Goal: Task Accomplishment & Management: Manage account settings

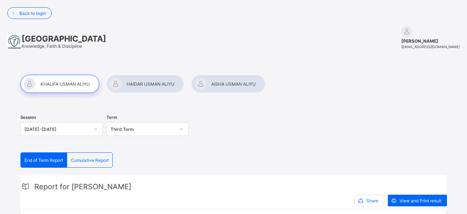
click at [94, 160] on span "Cumulative Report" at bounding box center [90, 160] width 38 height 5
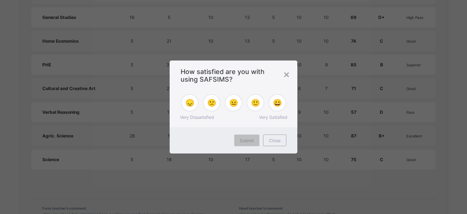
scroll to position [531, 0]
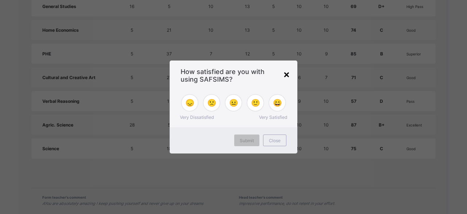
click at [287, 77] on div "×" at bounding box center [286, 74] width 7 height 12
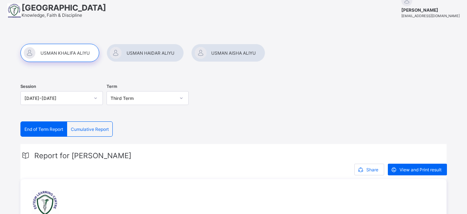
scroll to position [25, 0]
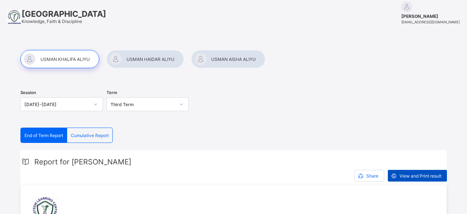
click at [426, 176] on span "View and Print result" at bounding box center [421, 175] width 42 height 5
click at [96, 103] on div at bounding box center [95, 105] width 12 height 12
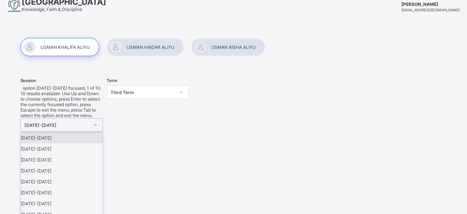
scroll to position [37, 0]
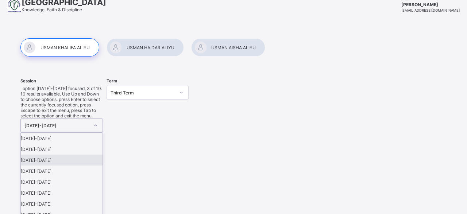
click at [44, 155] on div "2023-2024" at bounding box center [62, 160] width 82 height 11
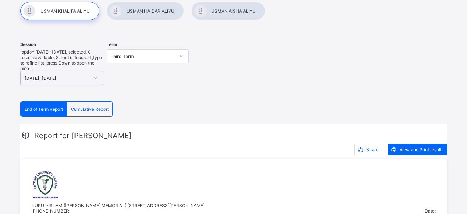
scroll to position [76, 0]
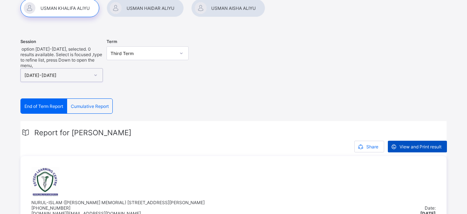
click at [412, 144] on span "View and Print result" at bounding box center [421, 146] width 42 height 5
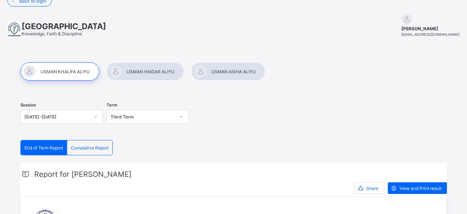
scroll to position [0, 0]
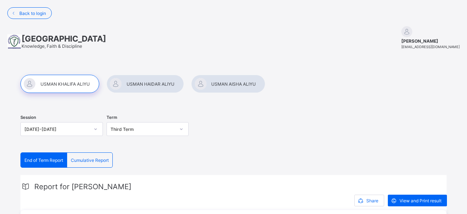
click at [95, 129] on div "2023-2024" at bounding box center [61, 129] width 83 height 14
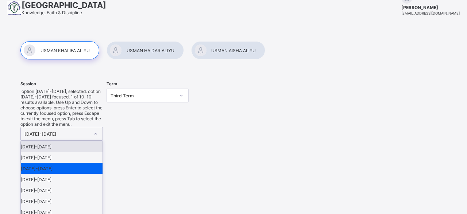
scroll to position [37, 0]
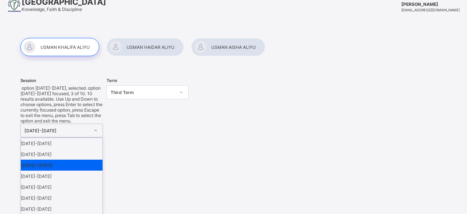
click at [42, 160] on div "2023-2024" at bounding box center [62, 165] width 82 height 11
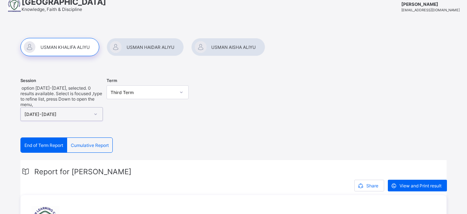
click at [40, 143] on span "End of Term Report" at bounding box center [43, 145] width 39 height 5
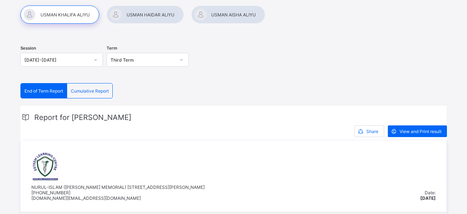
scroll to position [76, 0]
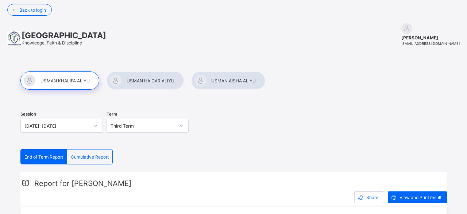
scroll to position [0, 0]
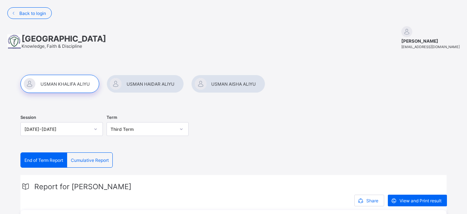
click at [182, 128] on icon at bounding box center [181, 129] width 4 height 7
click at [180, 127] on icon at bounding box center [181, 129] width 4 height 7
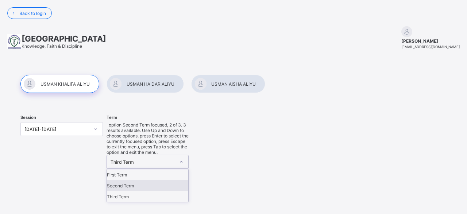
click at [133, 180] on div "Second Term" at bounding box center [148, 185] width 82 height 11
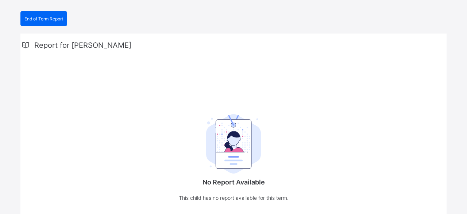
scroll to position [177, 0]
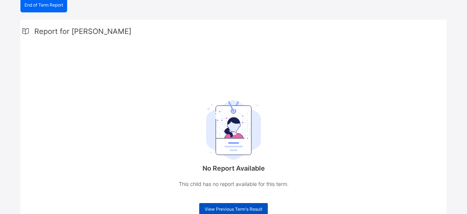
click at [234, 207] on span "View Previous Term's Result" at bounding box center [234, 209] width 58 height 5
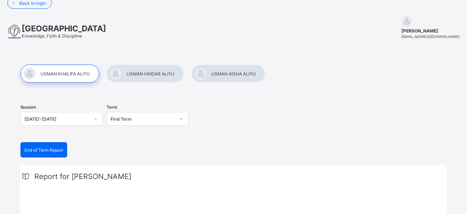
scroll to position [0, 0]
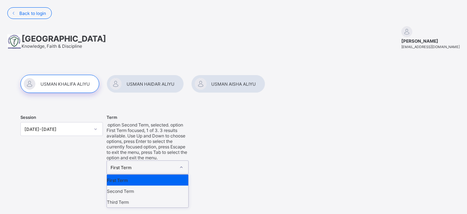
click at [177, 162] on div at bounding box center [181, 168] width 12 height 12
click at [137, 197] on div "Third Term" at bounding box center [148, 202] width 82 height 11
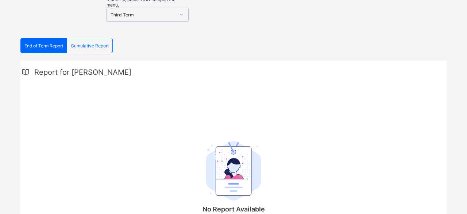
scroll to position [177, 0]
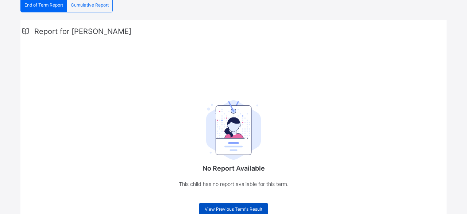
click at [238, 207] on span "View Previous Term's Result" at bounding box center [234, 209] width 58 height 5
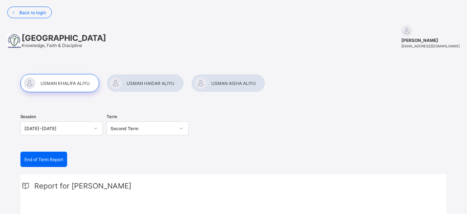
scroll to position [0, 0]
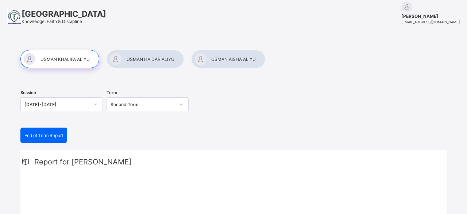
click at [96, 111] on div "2023-2024" at bounding box center [61, 104] width 83 height 14
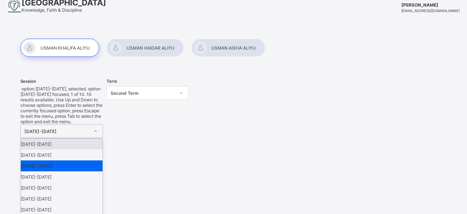
scroll to position [37, 0]
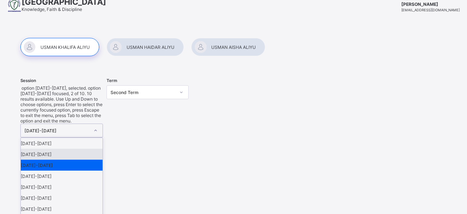
click at [57, 149] on div "2024-2025" at bounding box center [62, 154] width 82 height 11
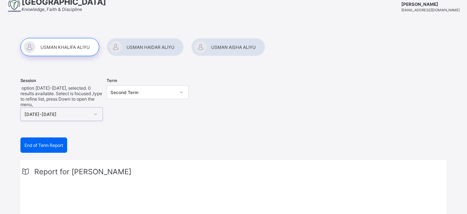
click at [183, 92] on icon at bounding box center [181, 92] width 4 height 7
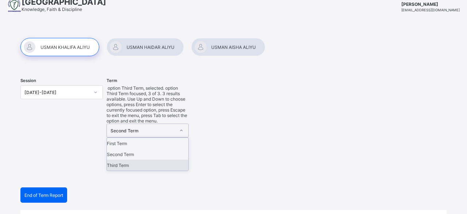
click at [139, 160] on div "Third Term" at bounding box center [148, 165] width 82 height 11
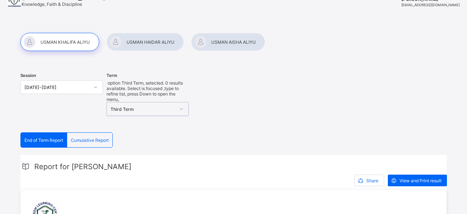
scroll to position [0, 0]
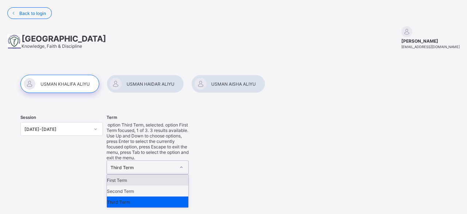
click at [179, 162] on div at bounding box center [181, 168] width 12 height 12
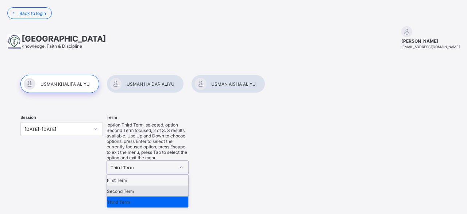
click at [136, 186] on div "Second Term" at bounding box center [148, 191] width 82 height 11
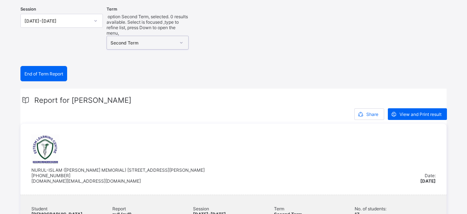
scroll to position [106, 0]
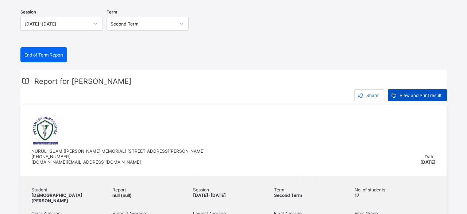
click at [420, 96] on span "View and Print result" at bounding box center [421, 95] width 42 height 5
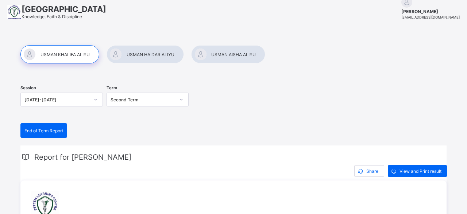
scroll to position [0, 0]
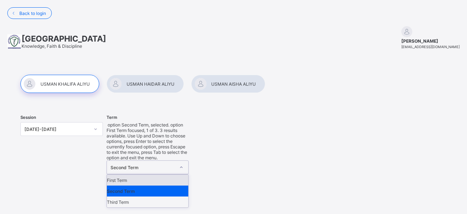
click at [184, 162] on div at bounding box center [181, 168] width 12 height 12
click at [142, 175] on div "First Term" at bounding box center [148, 180] width 82 height 11
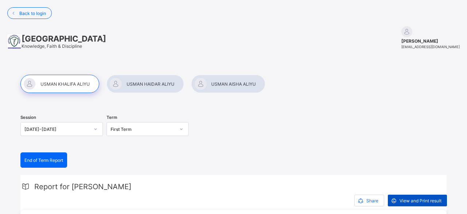
click at [417, 198] on span "View and Print result" at bounding box center [421, 200] width 42 height 5
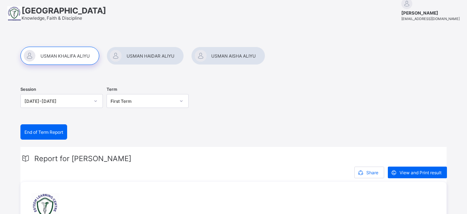
click at [95, 108] on div "[DATE]-[DATE]" at bounding box center [61, 101] width 83 height 14
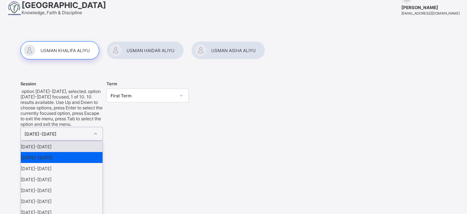
scroll to position [37, 0]
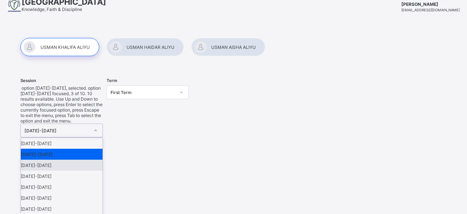
click at [42, 160] on div "2023-2024" at bounding box center [62, 165] width 82 height 11
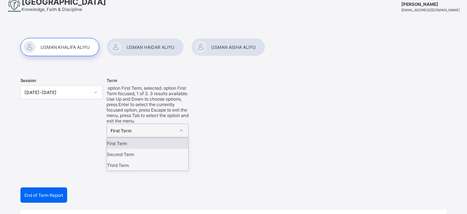
click at [183, 127] on icon at bounding box center [181, 130] width 4 height 7
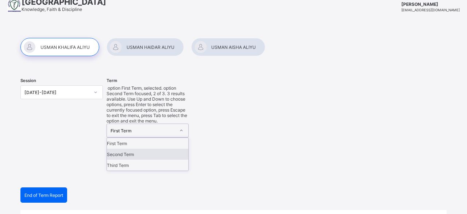
click at [126, 149] on div "Second Term" at bounding box center [148, 154] width 82 height 11
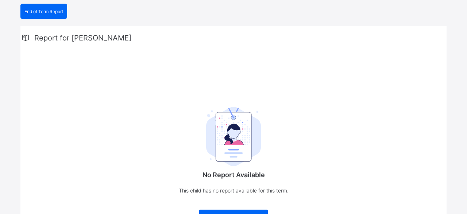
scroll to position [177, 0]
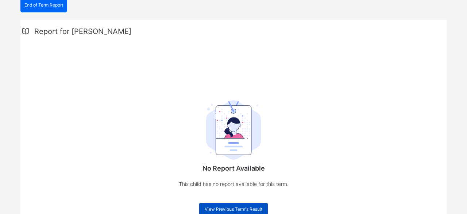
click at [239, 207] on span "View Previous Term's Result" at bounding box center [234, 209] width 58 height 5
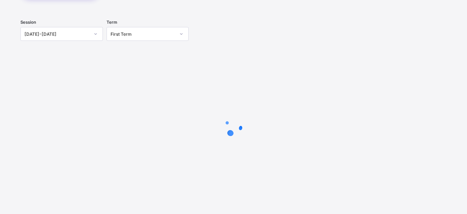
scroll to position [94, 0]
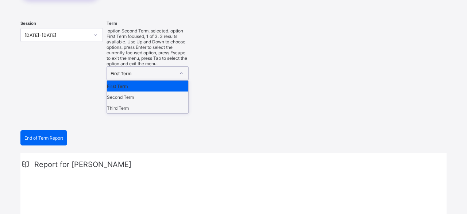
click at [182, 70] on icon at bounding box center [181, 73] width 4 height 7
click at [136, 103] on div "Third Term" at bounding box center [148, 108] width 82 height 11
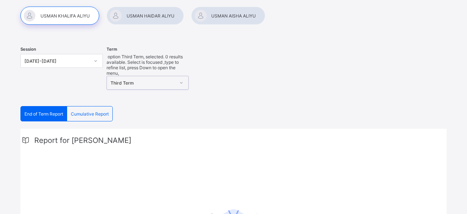
scroll to position [0, 0]
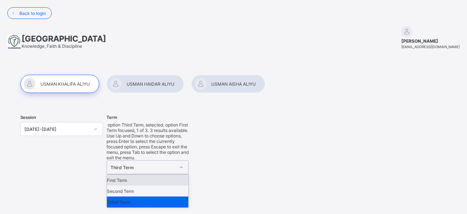
click at [180, 164] on icon at bounding box center [181, 167] width 4 height 7
click at [134, 175] on div "First Term" at bounding box center [148, 180] width 82 height 11
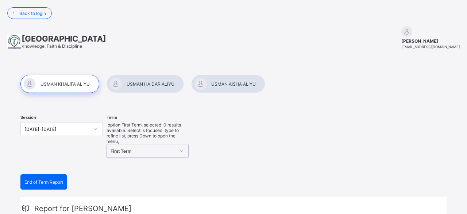
click at [158, 86] on div at bounding box center [145, 84] width 77 height 18
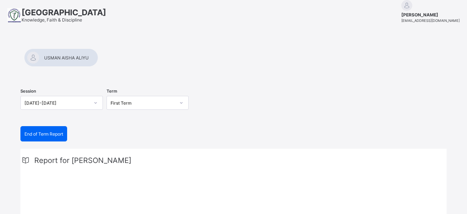
scroll to position [14, 0]
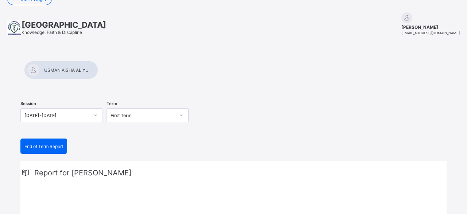
click at [97, 115] on div "2023-2024" at bounding box center [61, 115] width 83 height 14
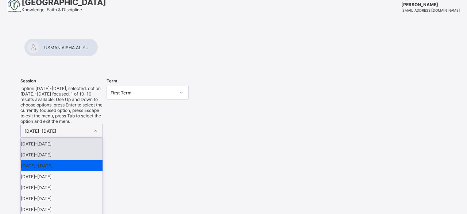
scroll to position [37, 0]
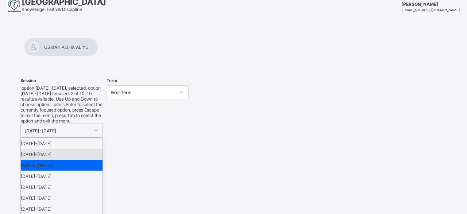
click at [58, 149] on div "[DATE]-[DATE]" at bounding box center [62, 154] width 82 height 11
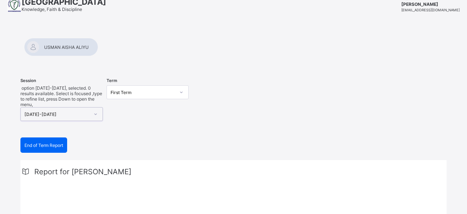
click at [183, 91] on icon at bounding box center [181, 92] width 4 height 7
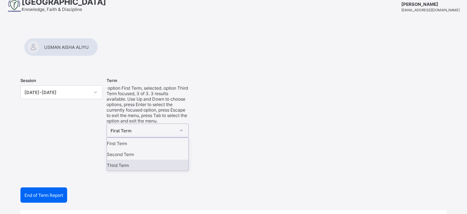
click at [143, 160] on div "Third Term" at bounding box center [148, 165] width 82 height 11
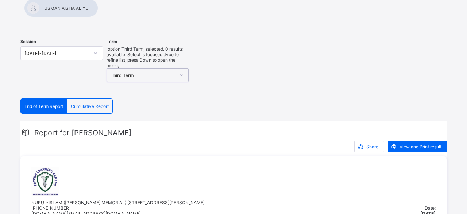
scroll to position [114, 0]
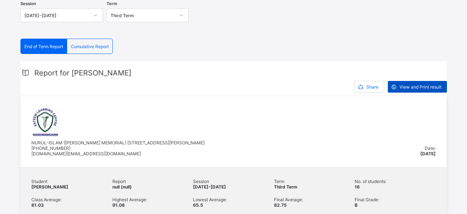
click at [420, 88] on span "View and Print result" at bounding box center [421, 86] width 42 height 5
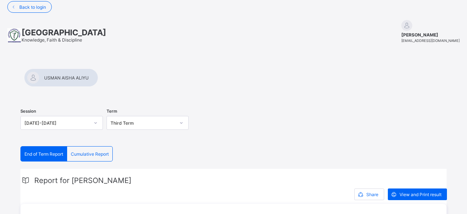
scroll to position [0, 0]
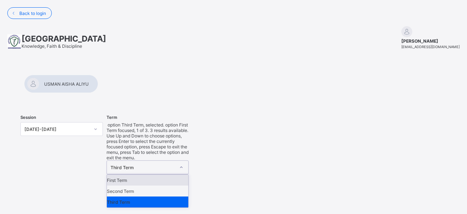
click at [182, 164] on icon at bounding box center [181, 167] width 4 height 7
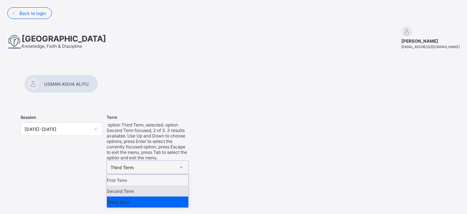
click at [145, 186] on div "Second Term" at bounding box center [148, 191] width 82 height 11
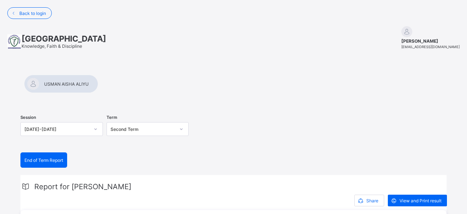
click at [181, 127] on icon at bounding box center [181, 129] width 4 height 7
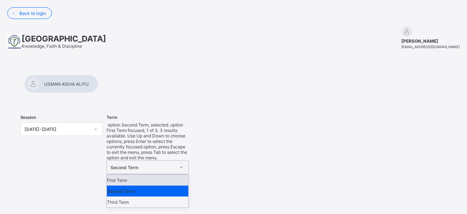
click at [148, 175] on div "First Term" at bounding box center [148, 180] width 82 height 11
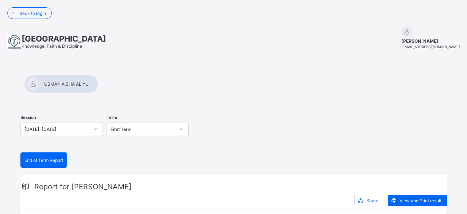
click at [98, 85] on div at bounding box center [61, 84] width 74 height 18
click at [414, 200] on span "View and Print result" at bounding box center [421, 200] width 42 height 5
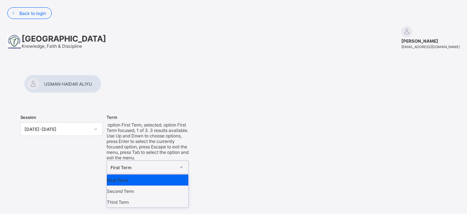
click at [180, 164] on icon at bounding box center [181, 167] width 4 height 7
click at [146, 186] on div "Second Term" at bounding box center [148, 191] width 82 height 11
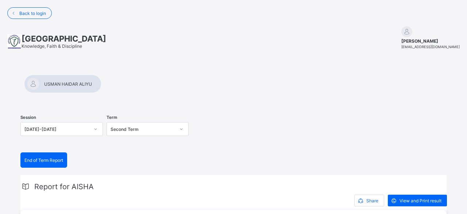
click at [181, 128] on icon at bounding box center [181, 129] width 4 height 7
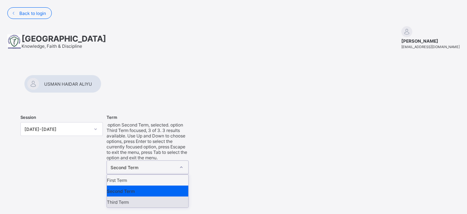
click at [148, 197] on div "Third Term" at bounding box center [148, 202] width 82 height 11
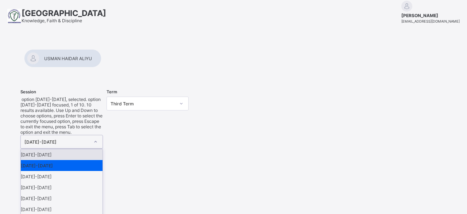
click at [95, 127] on div "option 2024-2025, selected. option 2025-2026 focused, 1 of 10. 10 results avail…" at bounding box center [61, 178] width 83 height 162
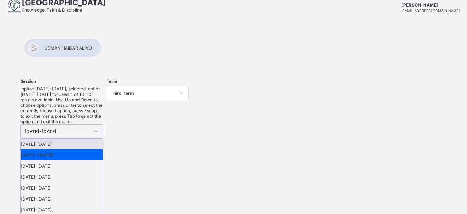
scroll to position [37, 0]
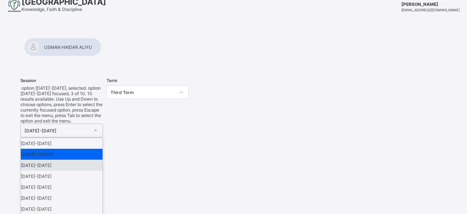
click at [46, 160] on div "2023-2024" at bounding box center [62, 165] width 82 height 11
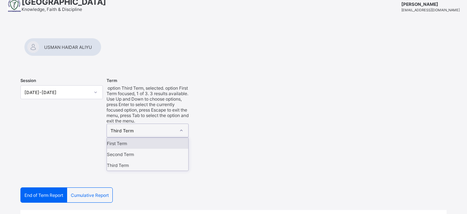
click at [182, 127] on icon at bounding box center [181, 130] width 4 height 7
click at [145, 138] on div "First Term" at bounding box center [148, 143] width 82 height 11
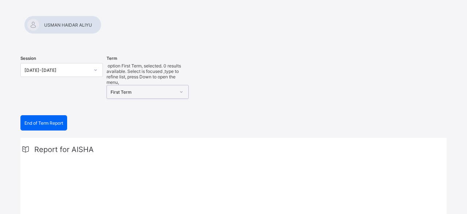
scroll to position [52, 0]
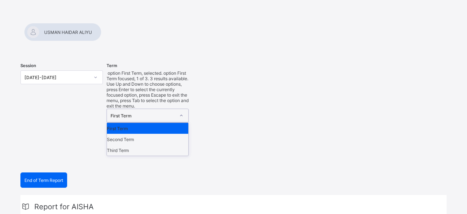
click at [184, 112] on icon at bounding box center [181, 115] width 4 height 7
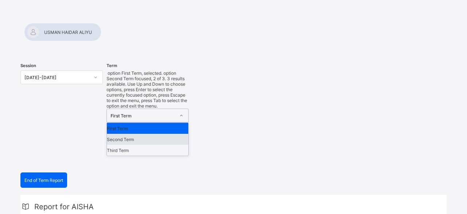
click at [145, 134] on div "Second Term" at bounding box center [148, 139] width 82 height 11
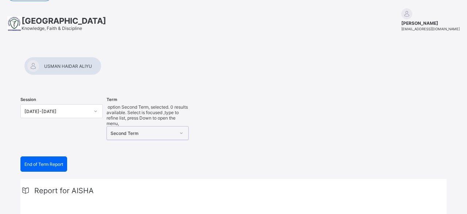
scroll to position [0, 0]
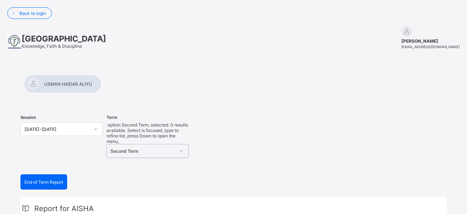
click at [183, 148] on icon at bounding box center [181, 151] width 4 height 7
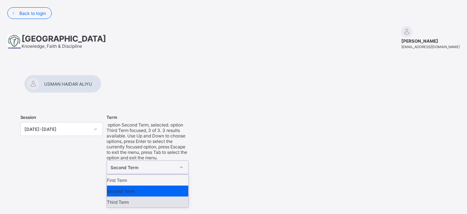
click at [143, 197] on div "Third Term" at bounding box center [148, 202] width 82 height 11
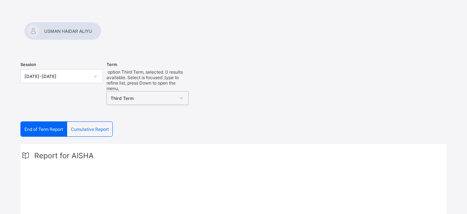
scroll to position [38, 0]
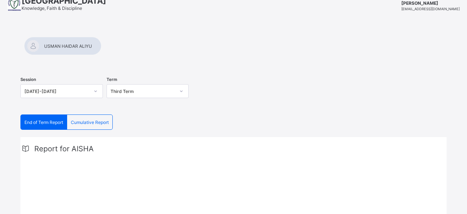
click at [102, 46] on div at bounding box center [62, 46] width 77 height 18
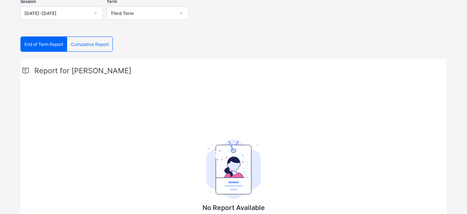
scroll to position [102, 0]
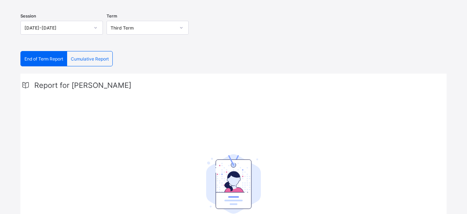
click at [181, 27] on icon at bounding box center [181, 27] width 4 height 7
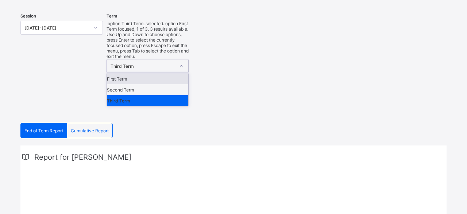
click at [135, 73] on div "First Term" at bounding box center [148, 78] width 82 height 11
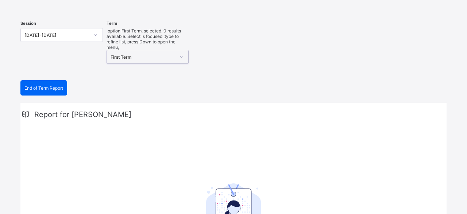
click at [95, 33] on icon at bounding box center [95, 34] width 4 height 7
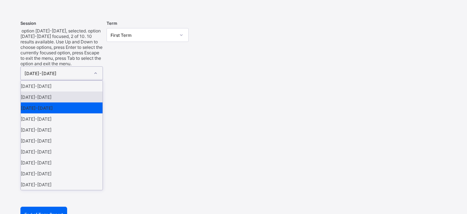
click at [57, 92] on div "[DATE]-[DATE]" at bounding box center [62, 97] width 82 height 11
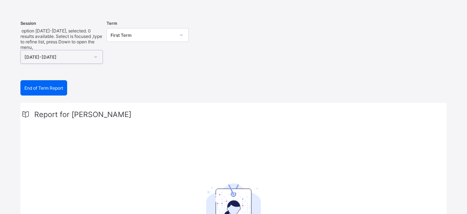
click at [184, 33] on icon at bounding box center [181, 34] width 4 height 7
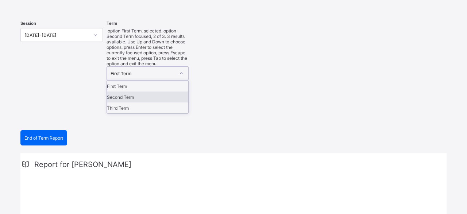
click at [142, 92] on div "Second Term" at bounding box center [148, 97] width 82 height 11
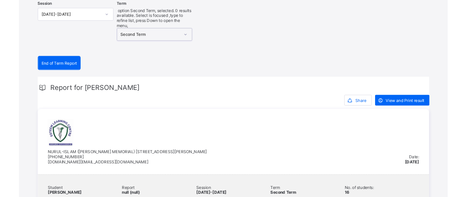
scroll to position [0, 0]
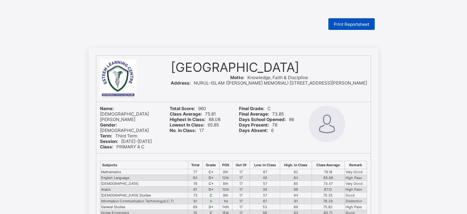
click at [351, 24] on span "Print Reportsheet" at bounding box center [351, 24] width 35 height 5
click at [352, 24] on span "Print Reportsheet" at bounding box center [351, 24] width 35 height 5
click at [350, 23] on span "Print Reportsheet" at bounding box center [351, 24] width 35 height 5
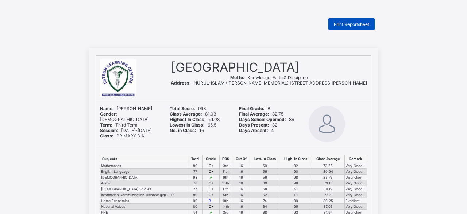
click at [349, 26] on span "Print Reportsheet" at bounding box center [351, 24] width 35 height 5
click at [351, 23] on span "Print Reportsheet" at bounding box center [351, 24] width 35 height 5
click at [350, 22] on span "Print Reportsheet" at bounding box center [351, 24] width 35 height 5
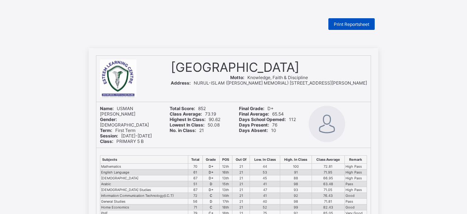
click at [351, 26] on span "Print Reportsheet" at bounding box center [351, 24] width 35 height 5
click at [351, 25] on span "Print Reportsheet" at bounding box center [351, 24] width 35 height 5
click at [349, 26] on span "Print Reportsheet" at bounding box center [351, 24] width 35 height 5
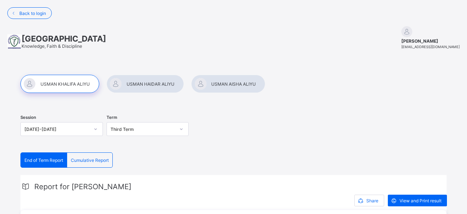
click at [97, 128] on div "[DATE]-[DATE]" at bounding box center [61, 129] width 83 height 14
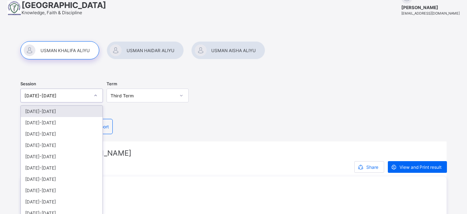
scroll to position [37, 0]
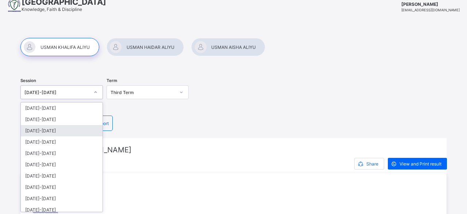
click at [41, 128] on div "2023-2024" at bounding box center [62, 130] width 82 height 11
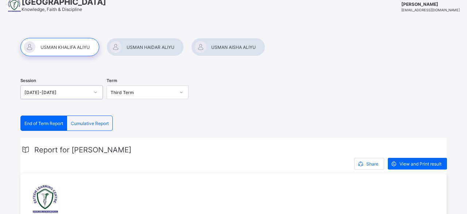
click at [183, 93] on icon at bounding box center [181, 92] width 4 height 7
click at [132, 117] on div "Second Term" at bounding box center [148, 119] width 82 height 11
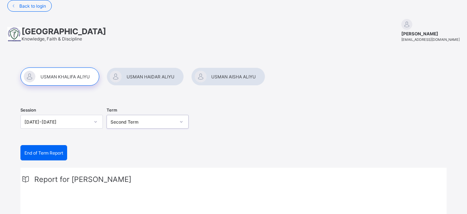
scroll to position [0, 0]
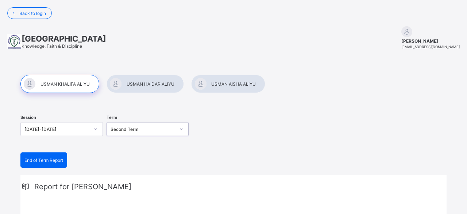
click at [183, 129] on icon at bounding box center [181, 129] width 4 height 7
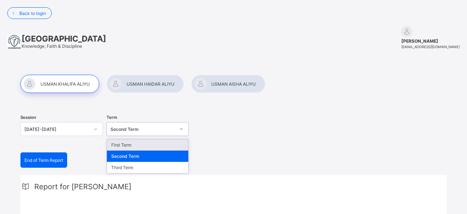
click at [135, 146] on div "First Term" at bounding box center [148, 144] width 82 height 11
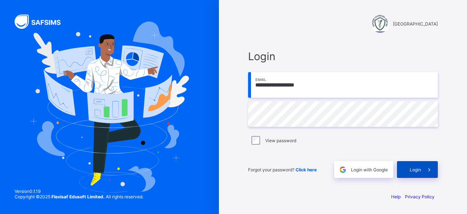
click at [413, 170] on span "Login" at bounding box center [415, 169] width 11 height 5
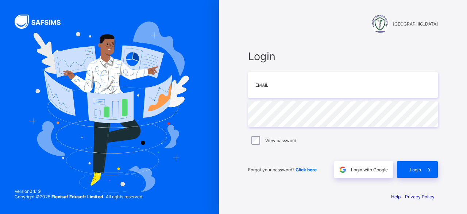
click at [224, 92] on div "ESTEEM LEARNING CENTRE Login Email Password View password Forgot your password?…" at bounding box center [343, 107] width 248 height 214
click at [276, 88] on input "email" at bounding box center [343, 85] width 190 height 26
type input "**********"
click at [309, 171] on span "Click here" at bounding box center [306, 169] width 21 height 5
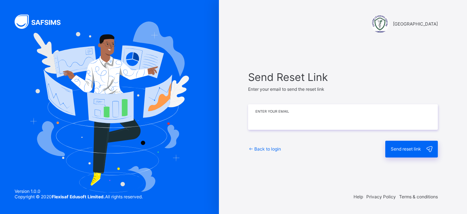
click at [276, 120] on input "email" at bounding box center [343, 117] width 190 height 26
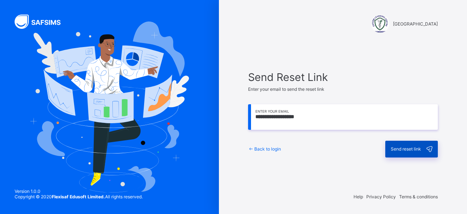
type input "**********"
click at [403, 151] on span "Send reset link" at bounding box center [406, 148] width 30 height 5
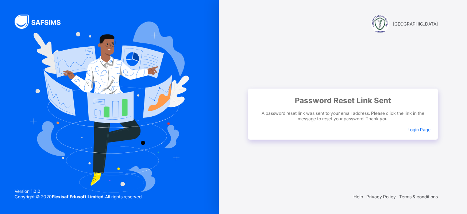
click at [417, 129] on span "Login Page" at bounding box center [419, 129] width 23 height 5
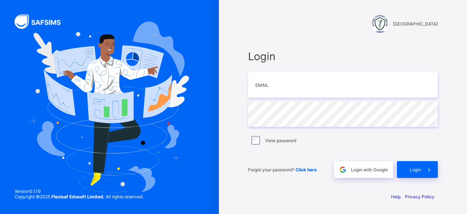
click at [310, 171] on span "Click here" at bounding box center [306, 169] width 21 height 5
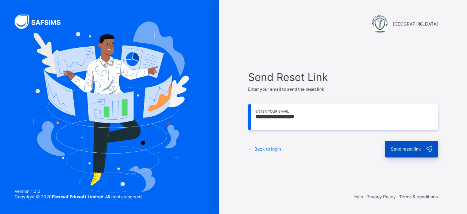
type input "**********"
click at [402, 151] on span "Send reset link" at bounding box center [406, 148] width 30 height 5
